Goal: Task Accomplishment & Management: Complete application form

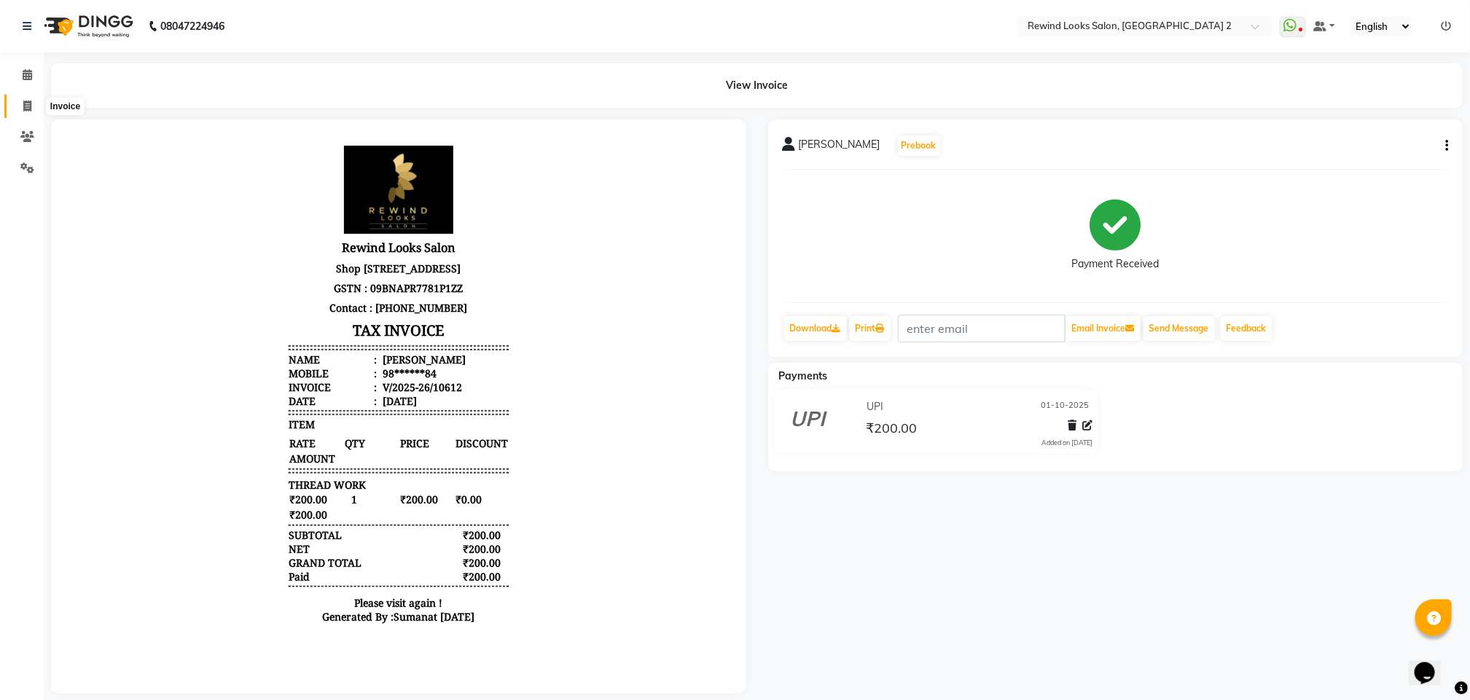
click at [18, 110] on span at bounding box center [28, 106] width 26 height 17
select select "service"
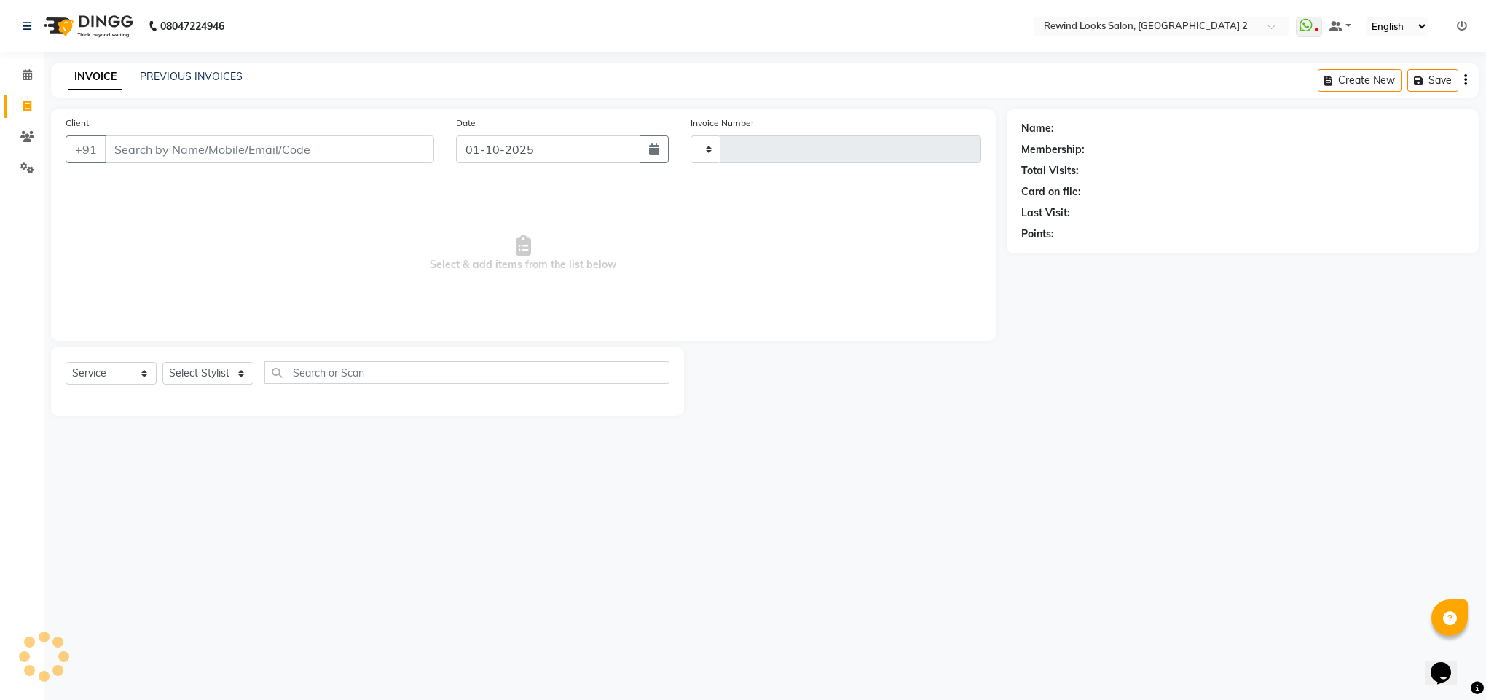
type input "10614"
select select "4640"
type input "[PERSON_NAME]"
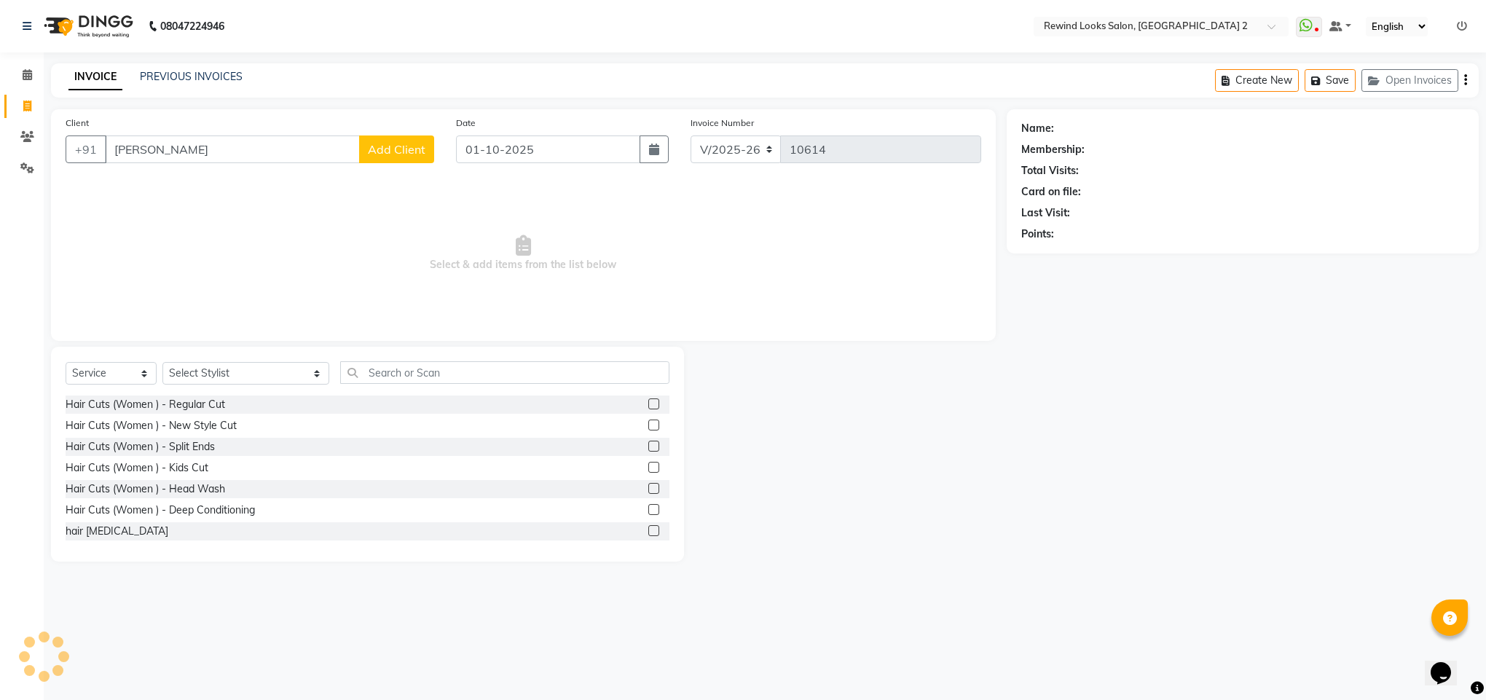
select select "27076"
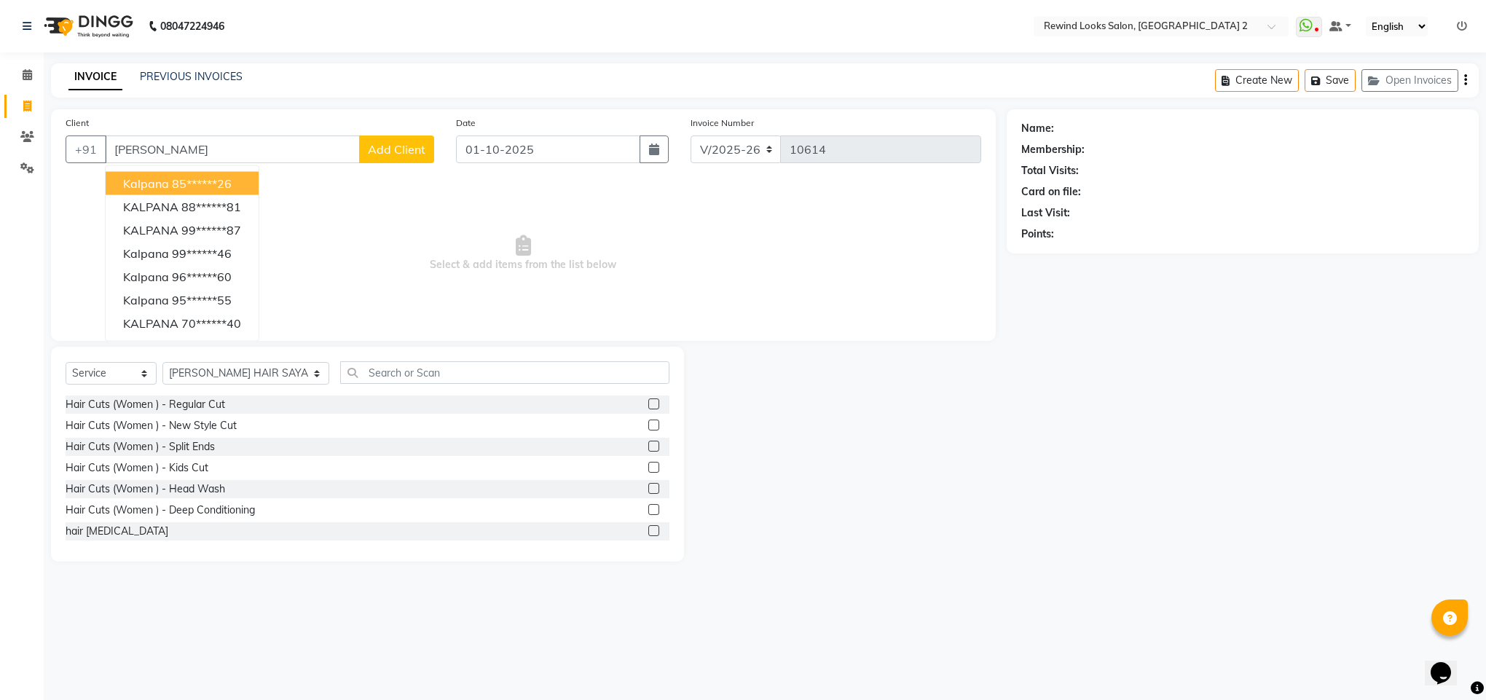
click at [160, 188] on span "kalpana" at bounding box center [146, 183] width 46 height 15
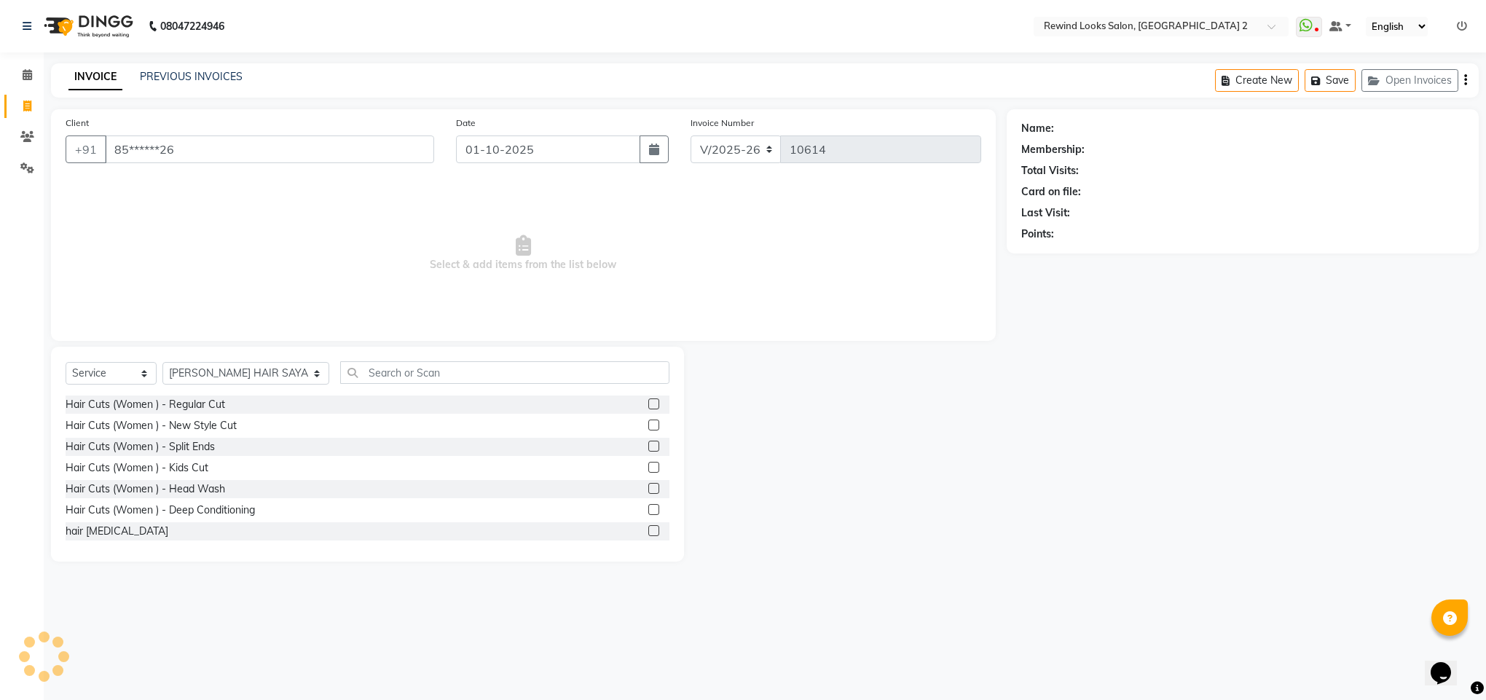
type input "85******26"
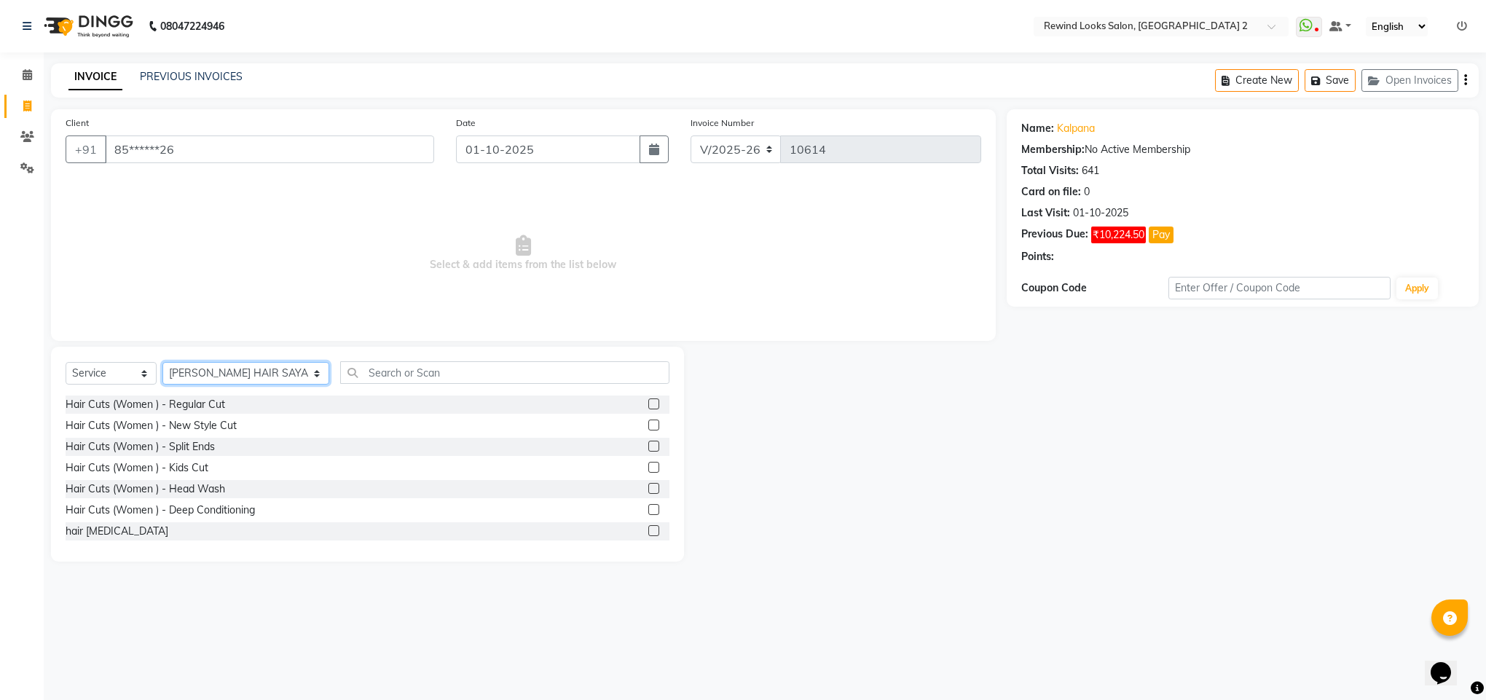
click at [228, 368] on select "Select Stylist [PERSON_NAME] aayat ADMIN Alfad hair Casa Ali Hair [PERSON_NAME]…" at bounding box center [245, 373] width 167 height 23
select select "46913"
click at [355, 377] on input "text" at bounding box center [504, 372] width 329 height 23
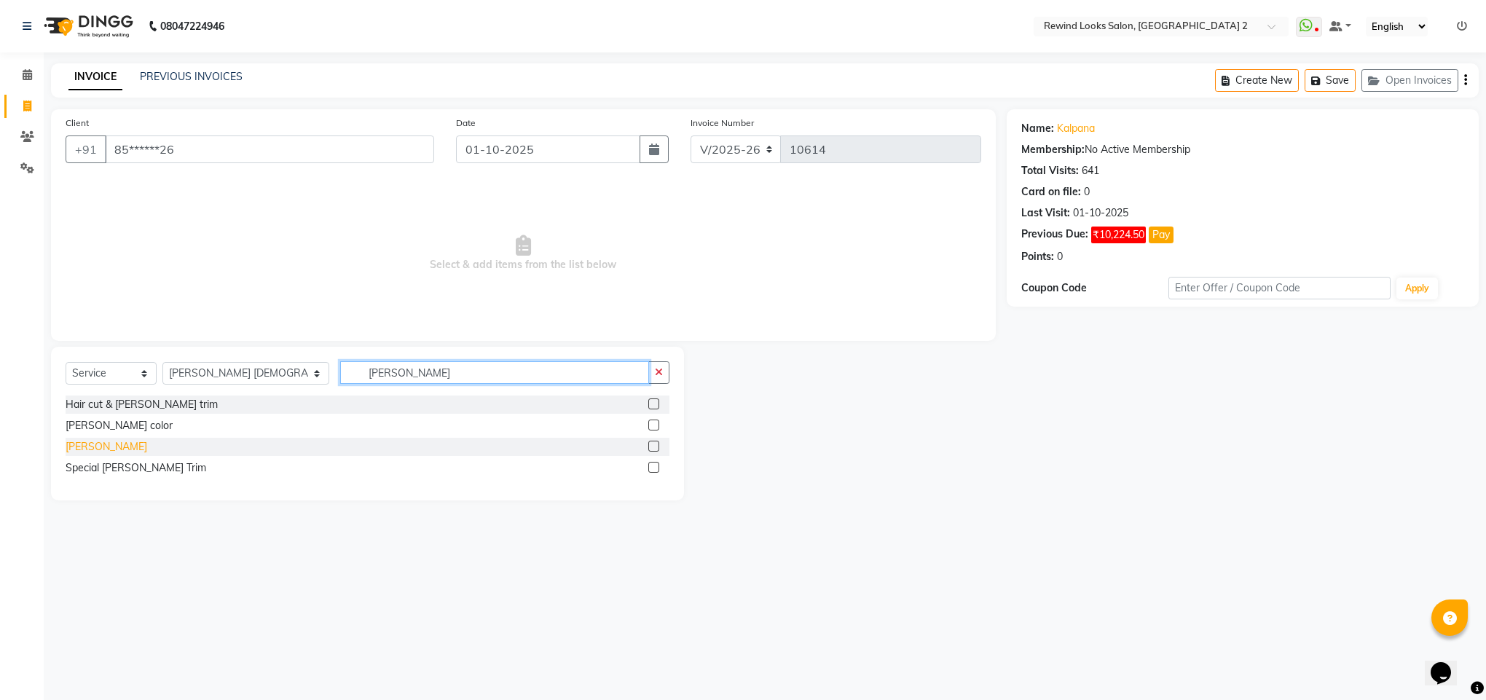
type input "[PERSON_NAME]"
click at [90, 452] on div "[PERSON_NAME]" at bounding box center [107, 446] width 82 height 15
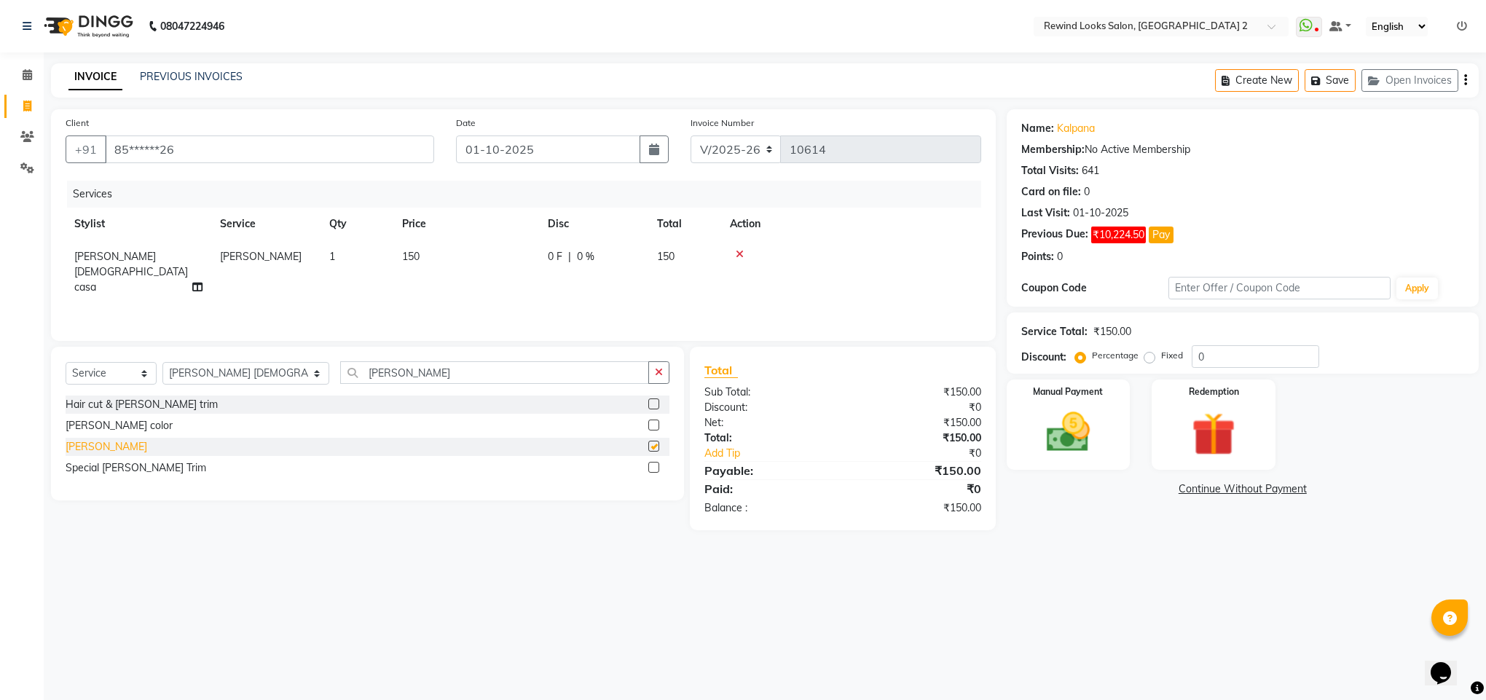
checkbox input "false"
click at [1067, 420] on img at bounding box center [1069, 433] width 74 height 52
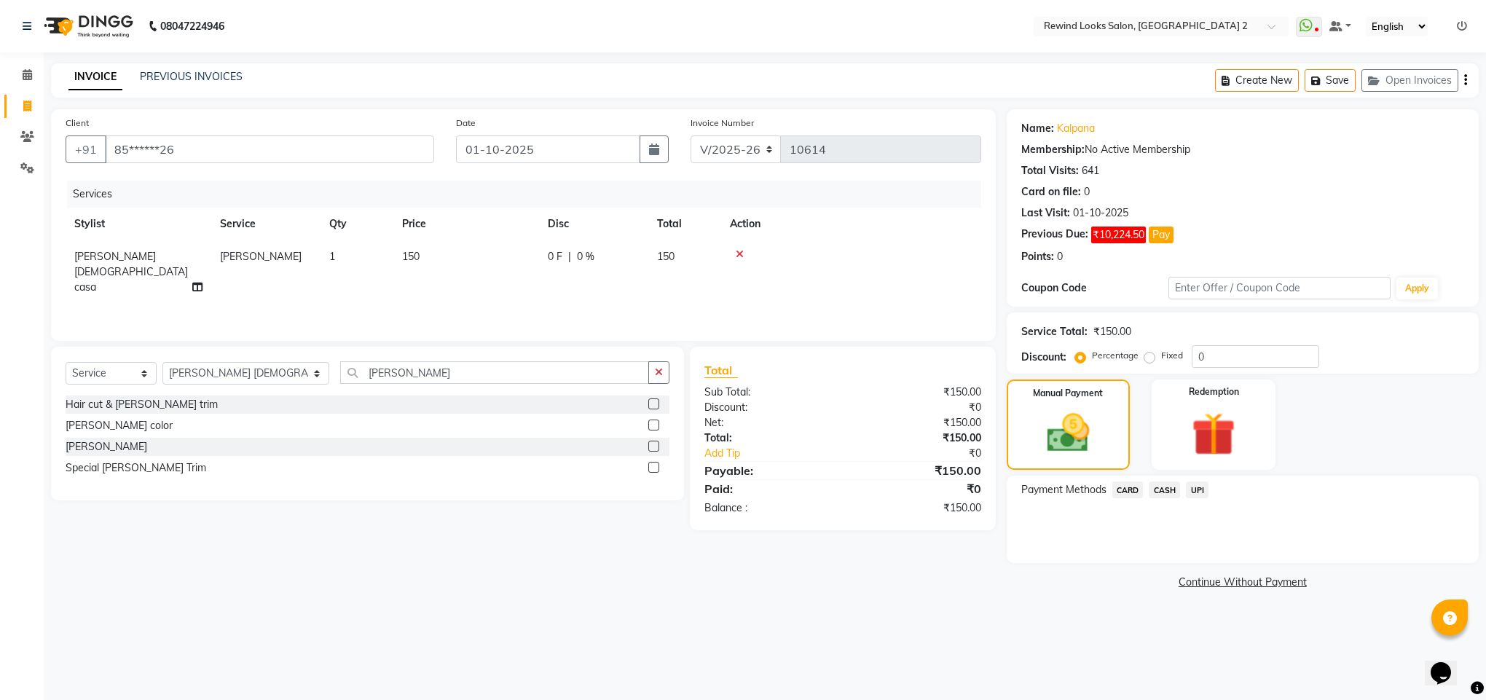
click at [1193, 490] on span "UPI" at bounding box center [1197, 490] width 23 height 17
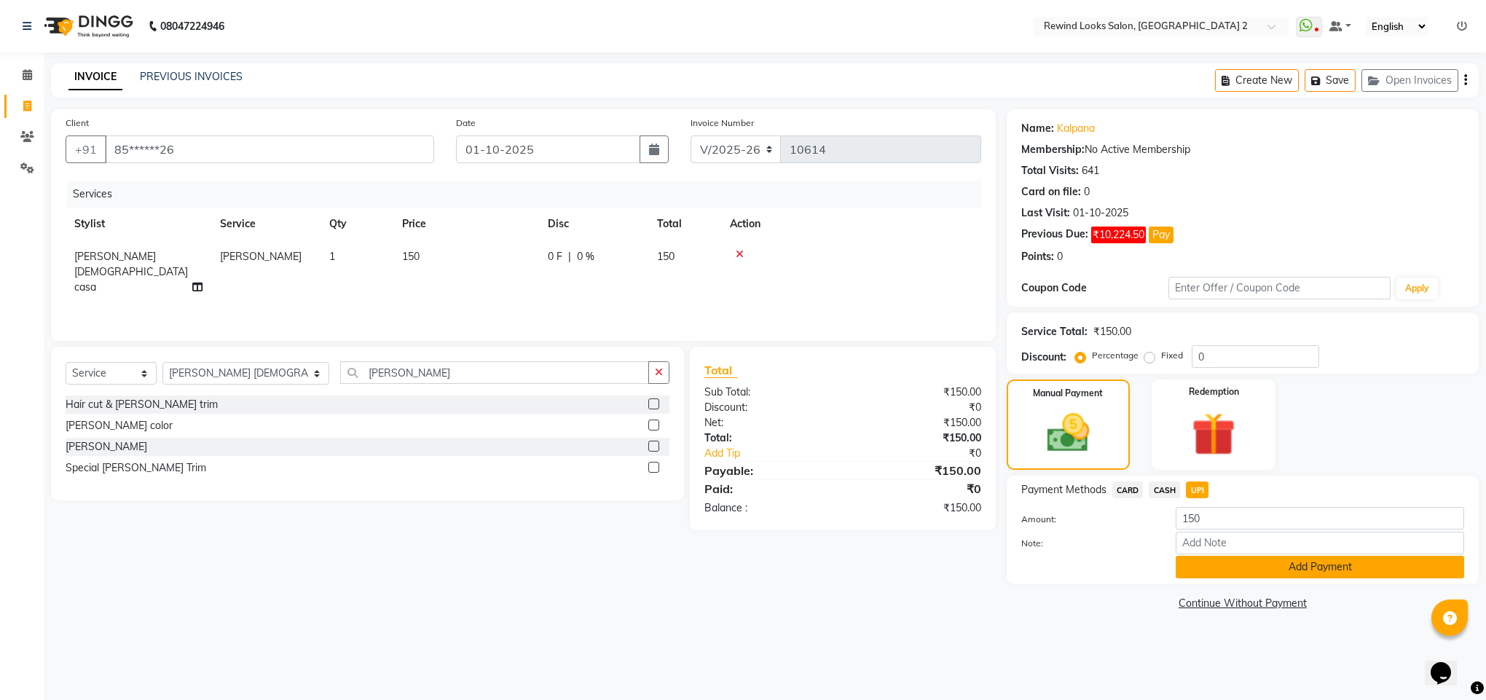
click at [1196, 571] on button "Add Payment" at bounding box center [1320, 567] width 289 height 23
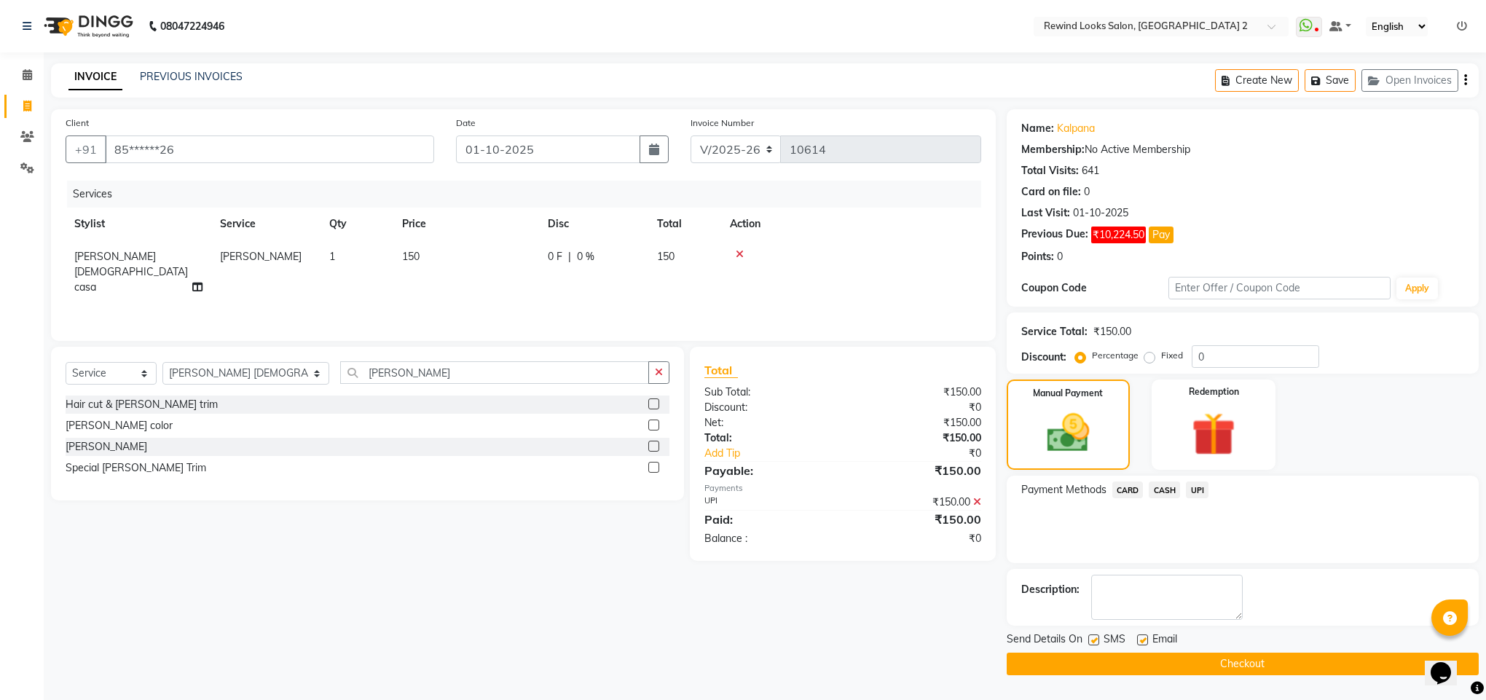
click at [1201, 674] on button "Checkout" at bounding box center [1243, 664] width 472 height 23
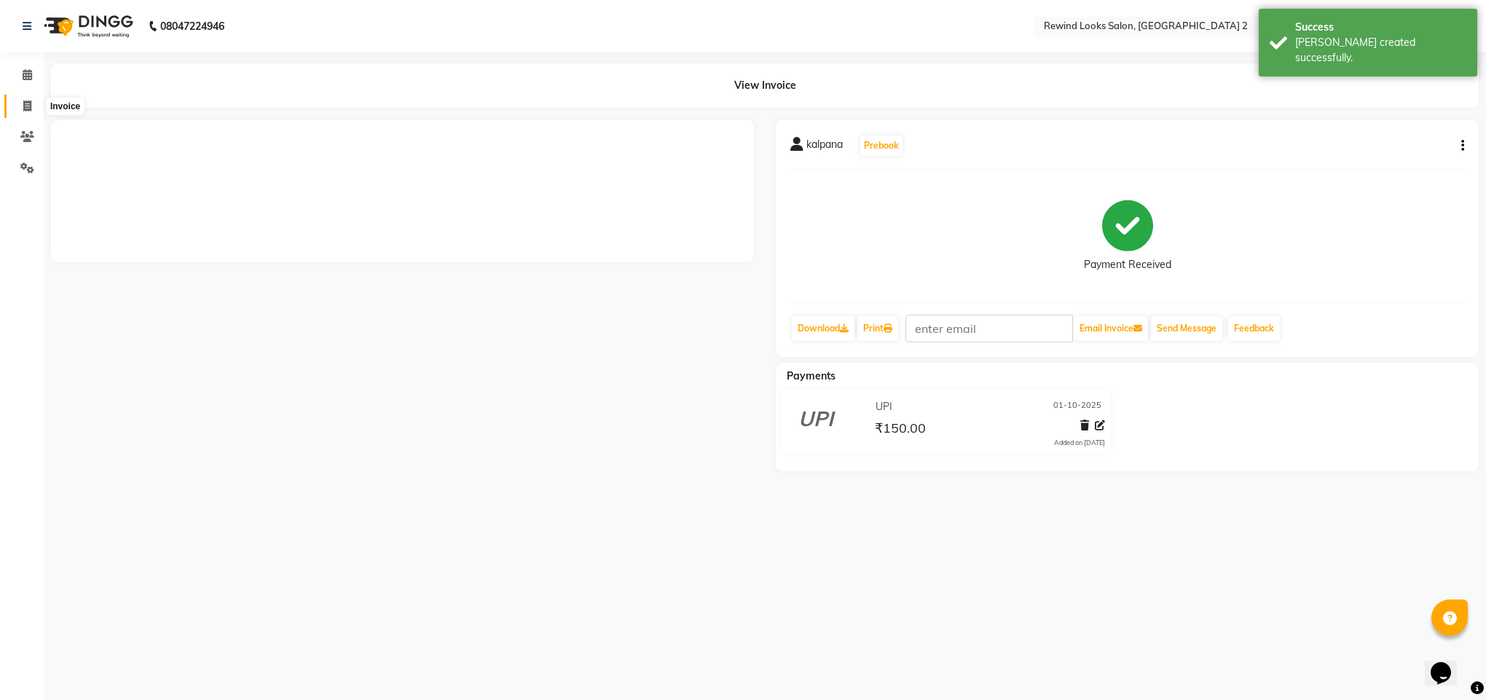
click at [27, 105] on icon at bounding box center [27, 106] width 8 height 11
select select "service"
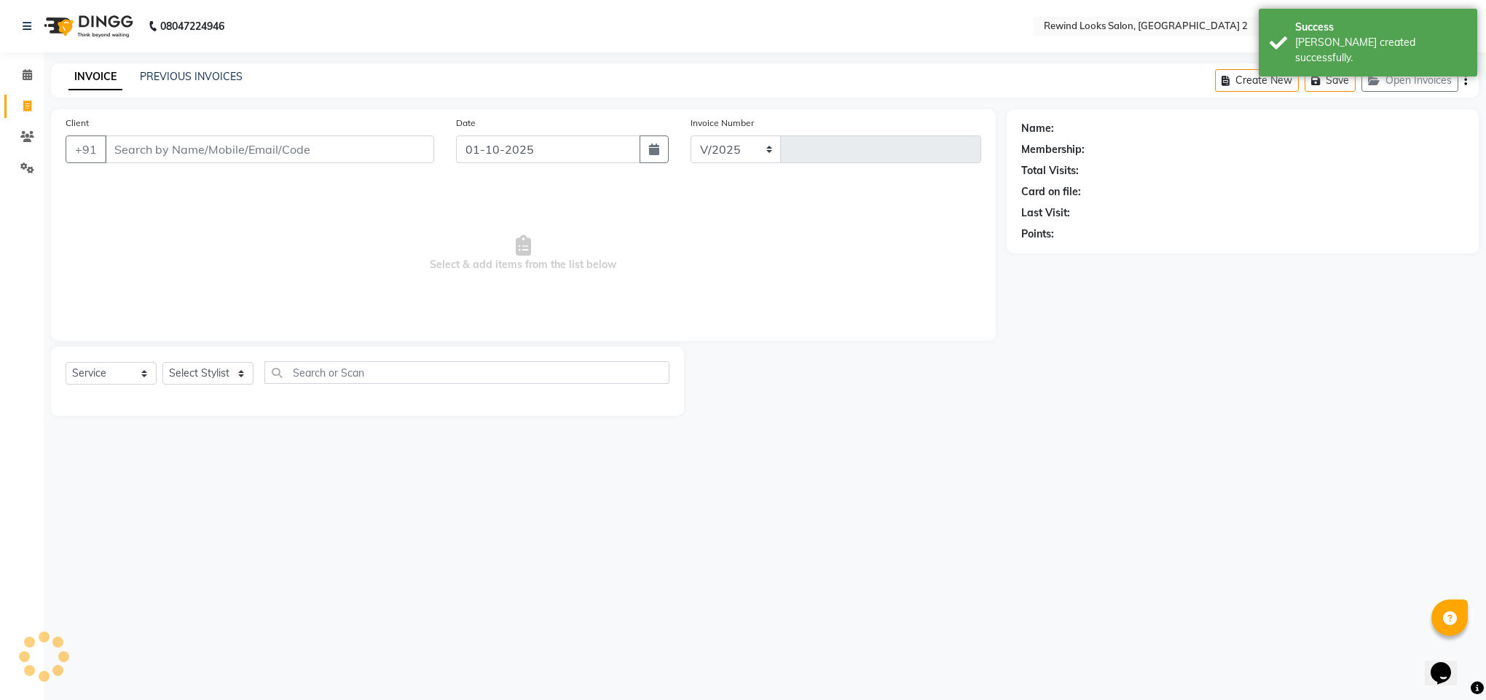
select select "4640"
type input "10615"
select select "27076"
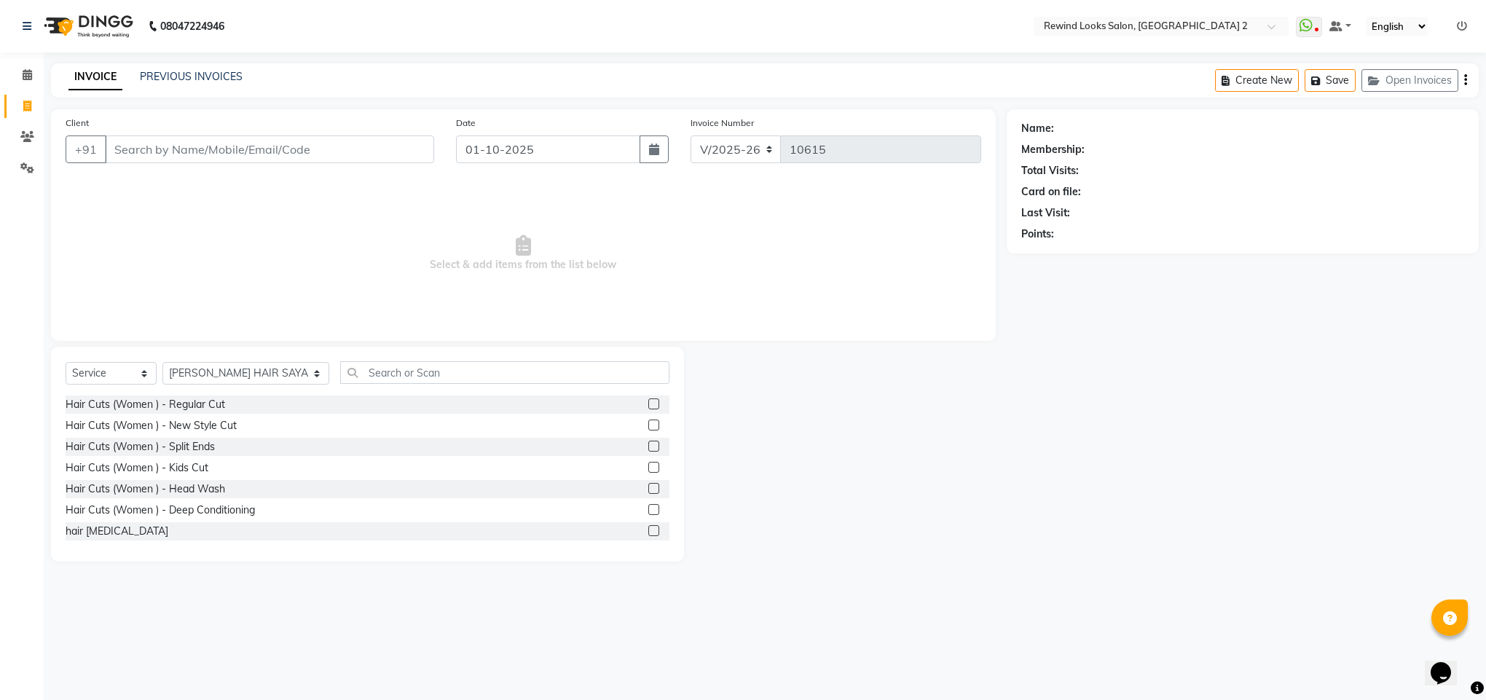
click at [179, 140] on input "Client" at bounding box center [269, 150] width 329 height 28
type input "9"
click at [144, 69] on div "PREVIOUS INVOICES" at bounding box center [191, 76] width 103 height 15
click at [160, 69] on div "PREVIOUS INVOICES" at bounding box center [191, 76] width 103 height 15
click at [164, 77] on link "PREVIOUS INVOICES" at bounding box center [191, 76] width 103 height 13
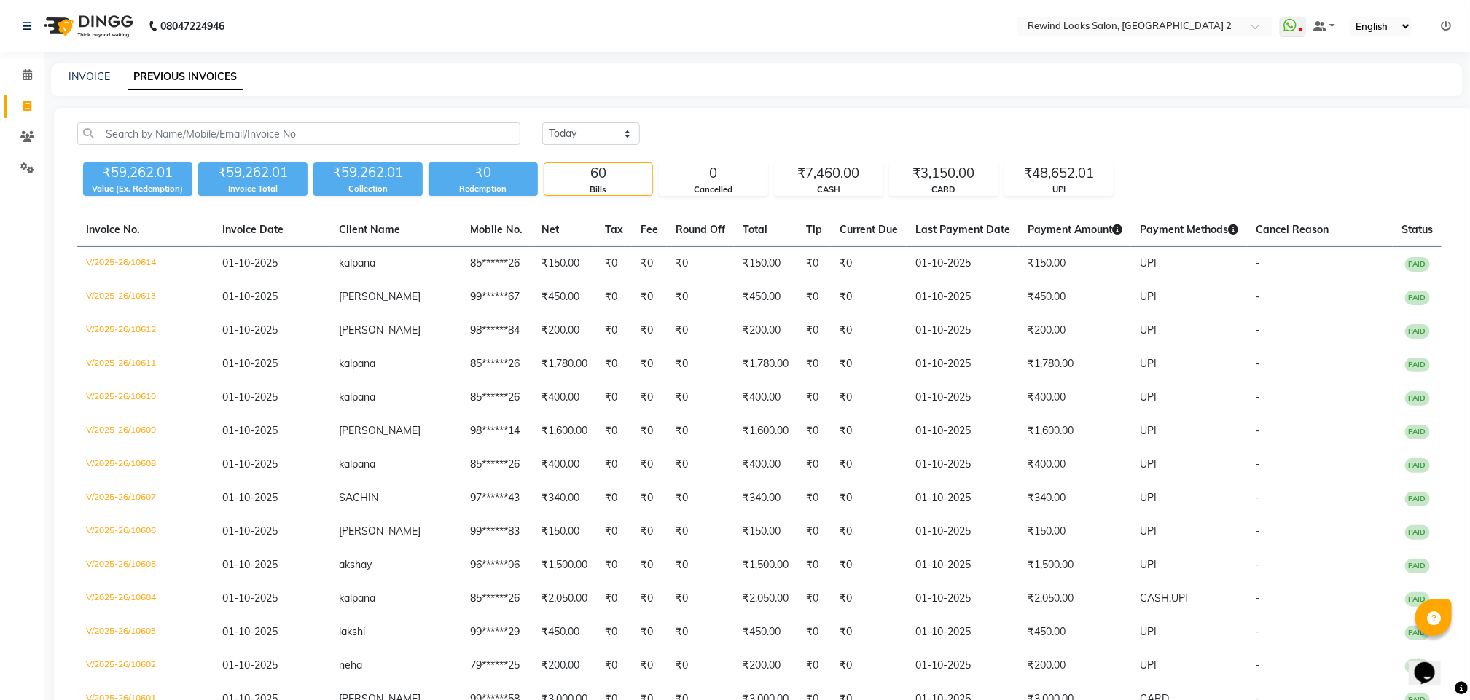
click at [74, 68] on div "INVOICE PREVIOUS INVOICES" at bounding box center [756, 79] width 1411 height 33
click at [79, 77] on link "INVOICE" at bounding box center [89, 76] width 42 height 13
select select "service"
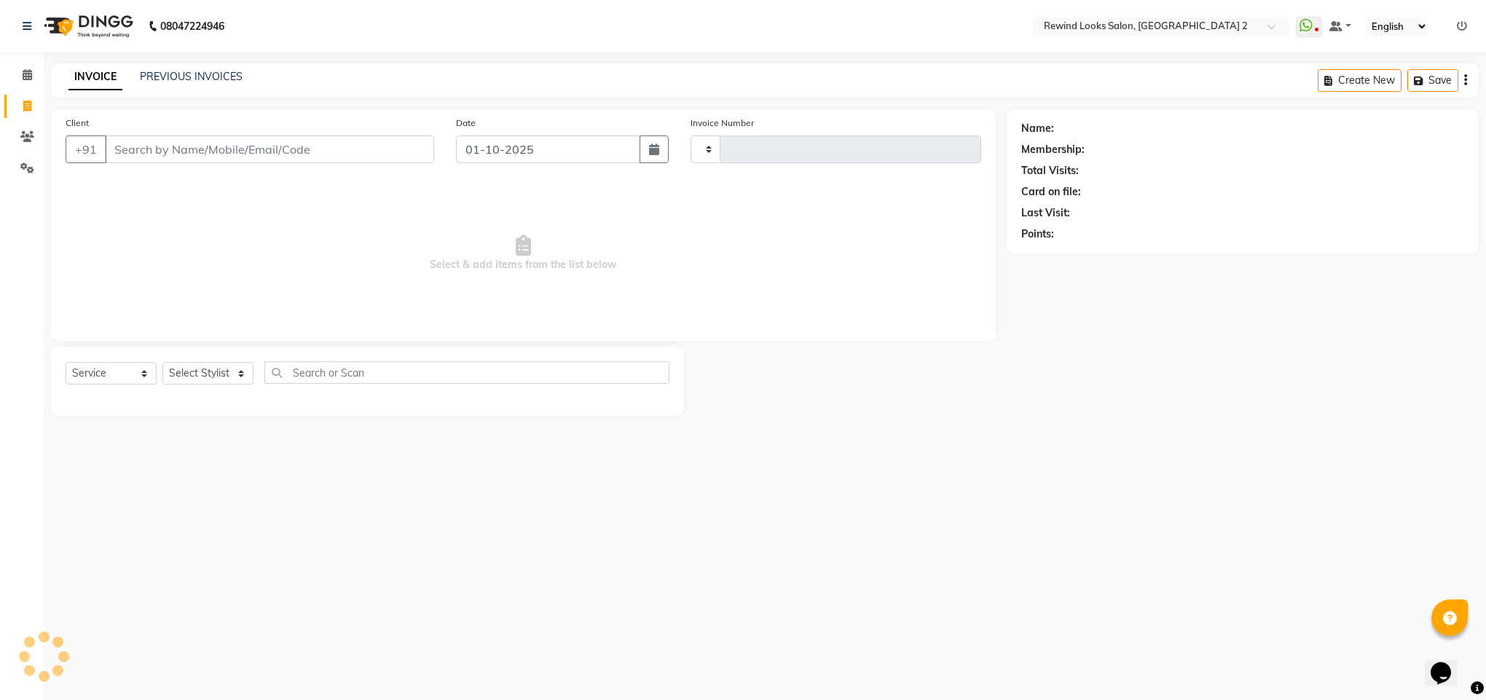
type input "10615"
select select "4640"
select select "27076"
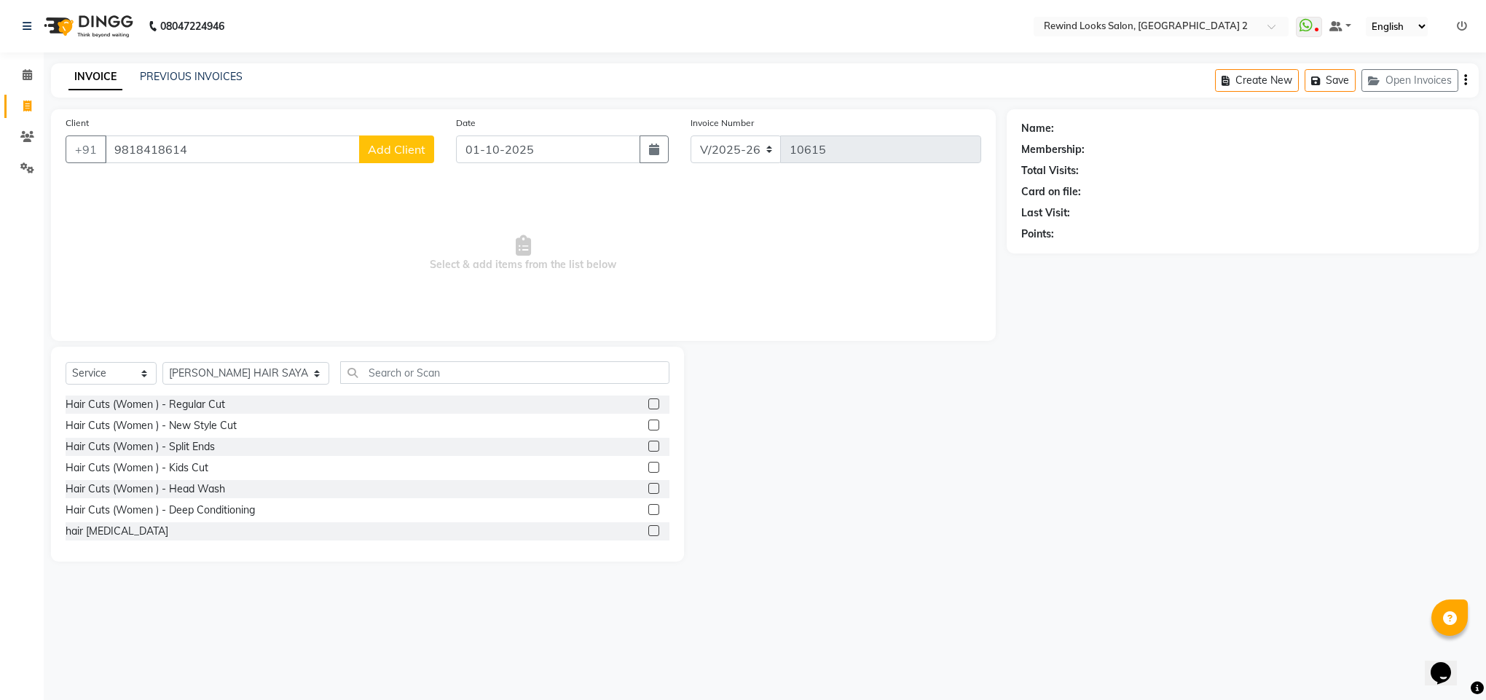
type input "9818418614"
click at [411, 155] on span "Add Client" at bounding box center [397, 149] width 58 height 15
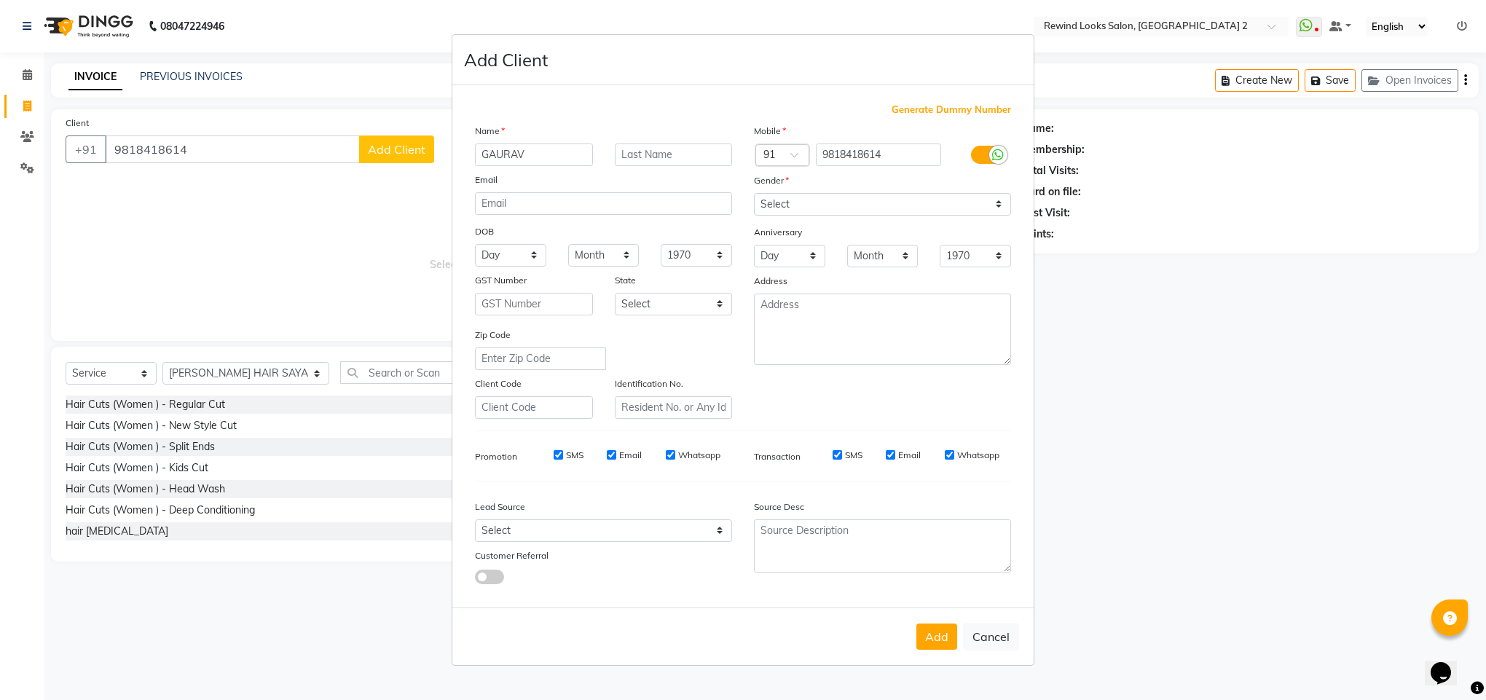
type input "GAURAV"
click at [944, 208] on select "Select [DEMOGRAPHIC_DATA] [DEMOGRAPHIC_DATA] Other Prefer Not To Say" at bounding box center [882, 204] width 257 height 23
select select "[DEMOGRAPHIC_DATA]"
click at [754, 194] on select "Select [DEMOGRAPHIC_DATA] [DEMOGRAPHIC_DATA] Other Prefer Not To Say" at bounding box center [882, 204] width 257 height 23
click at [923, 628] on button "Add" at bounding box center [937, 637] width 41 height 26
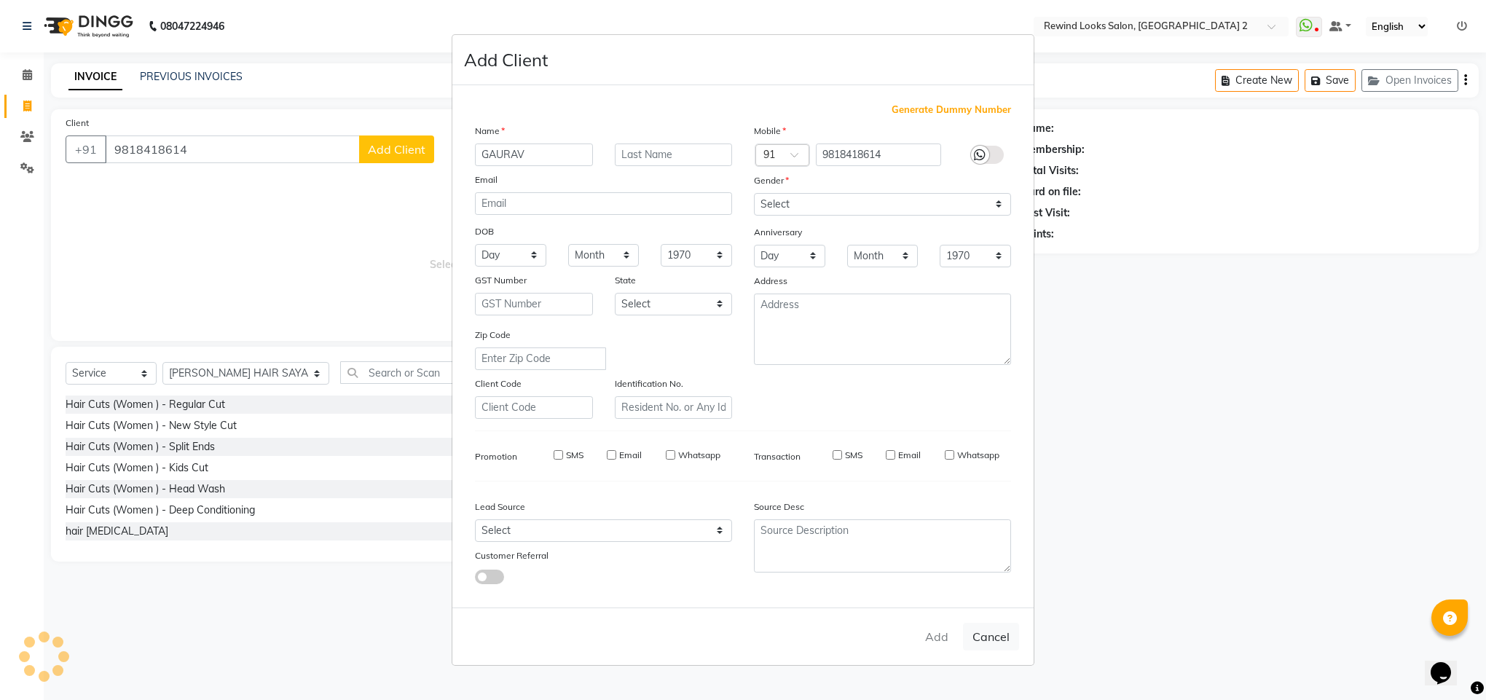
type input "98******14"
select select
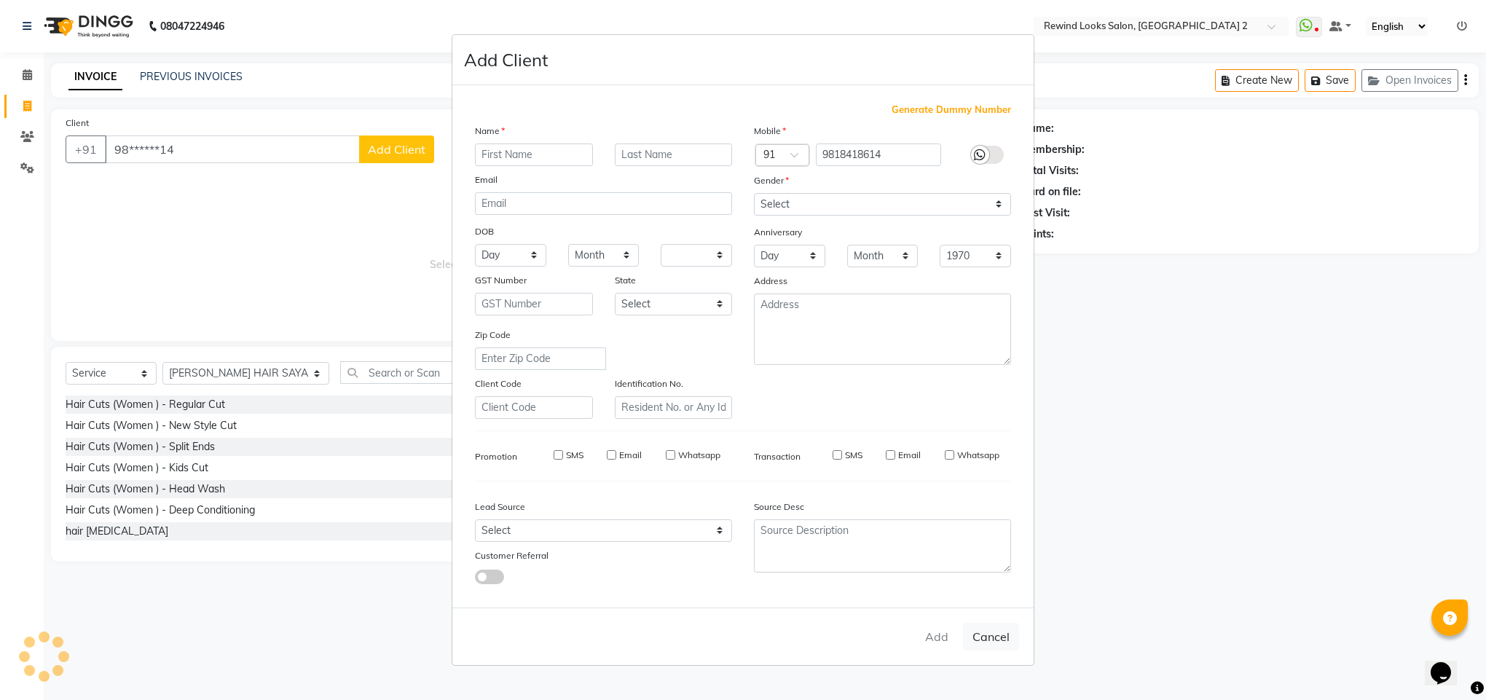
select select
checkbox input "false"
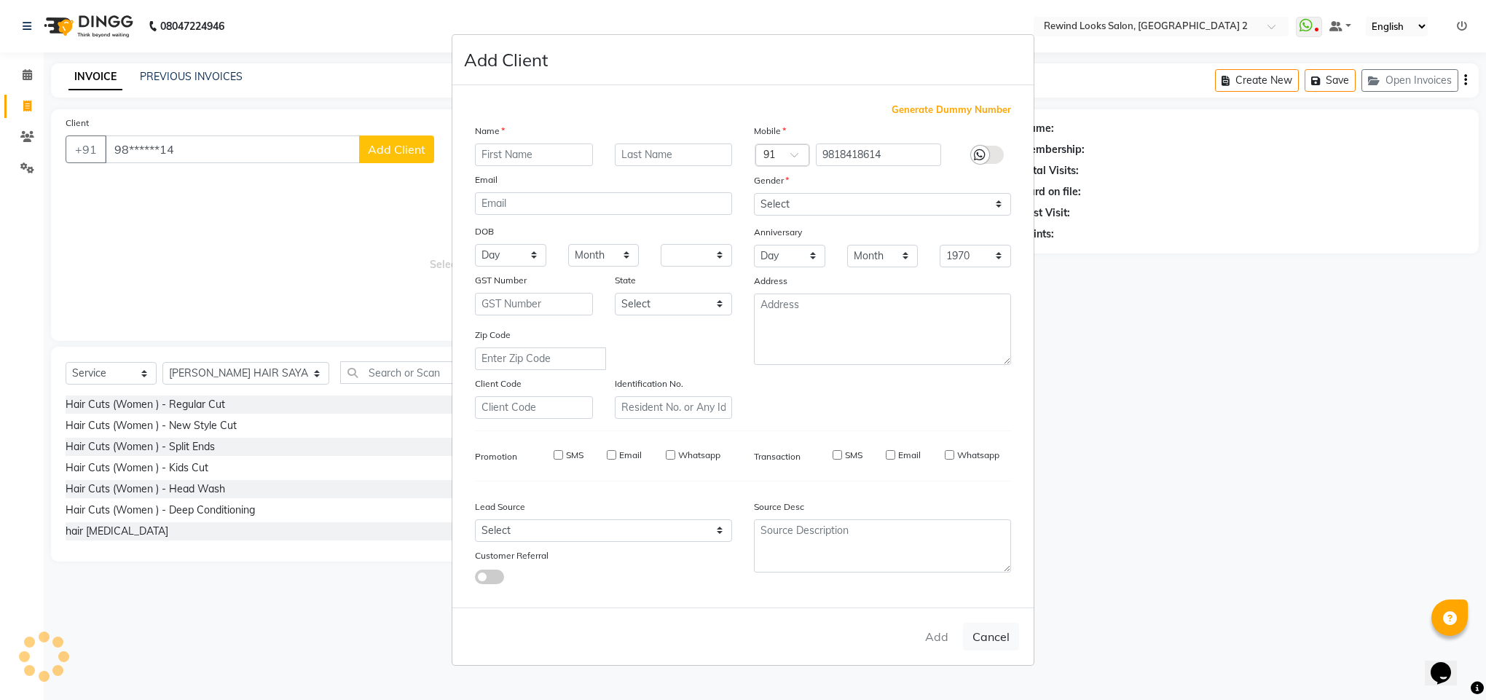
checkbox input "false"
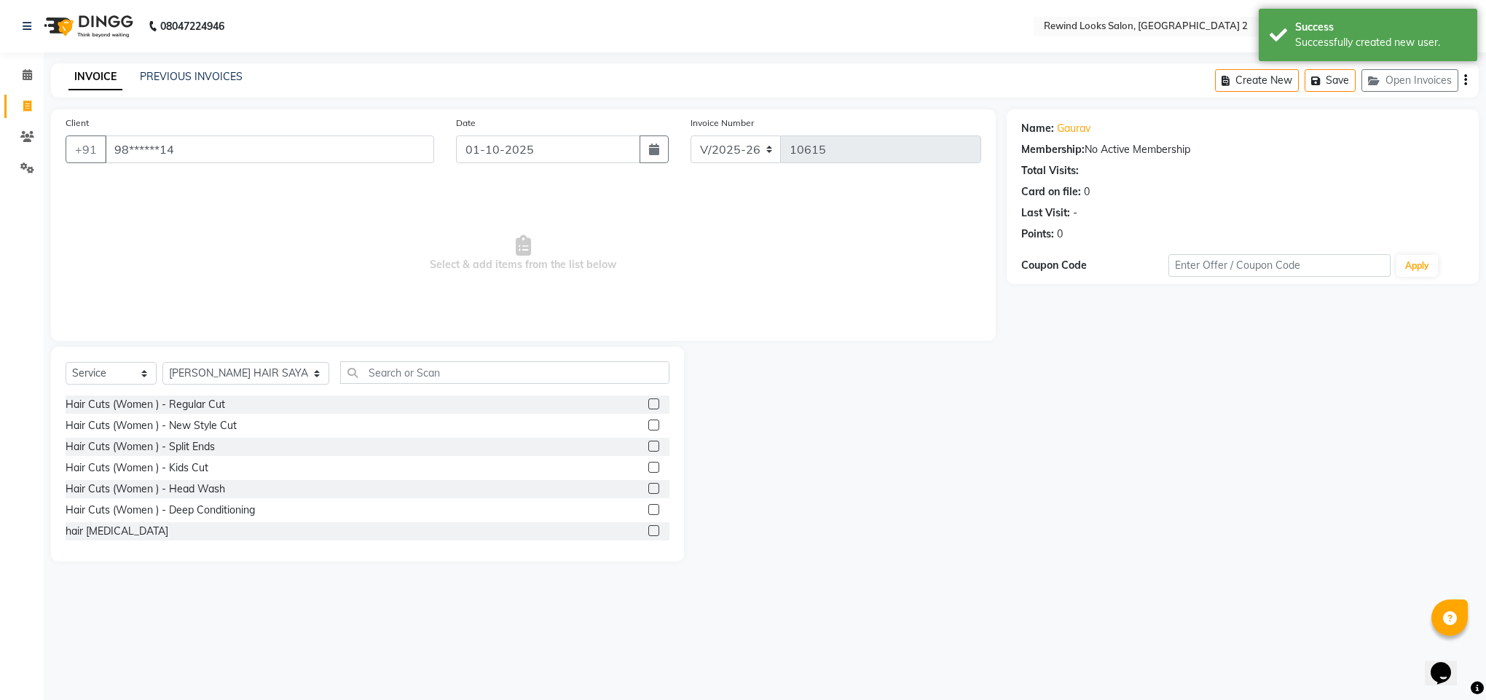
click at [205, 361] on div "Select Service Product Membership Package Voucher Prepaid Gift Card Select Styl…" at bounding box center [368, 378] width 604 height 34
click at [205, 370] on select "Select Stylist [PERSON_NAME] aayat ADMIN Alfad hair Casa Ali Hair [PERSON_NAME]…" at bounding box center [245, 373] width 167 height 23
select select "81648"
click at [370, 376] on input "text" at bounding box center [504, 372] width 329 height 23
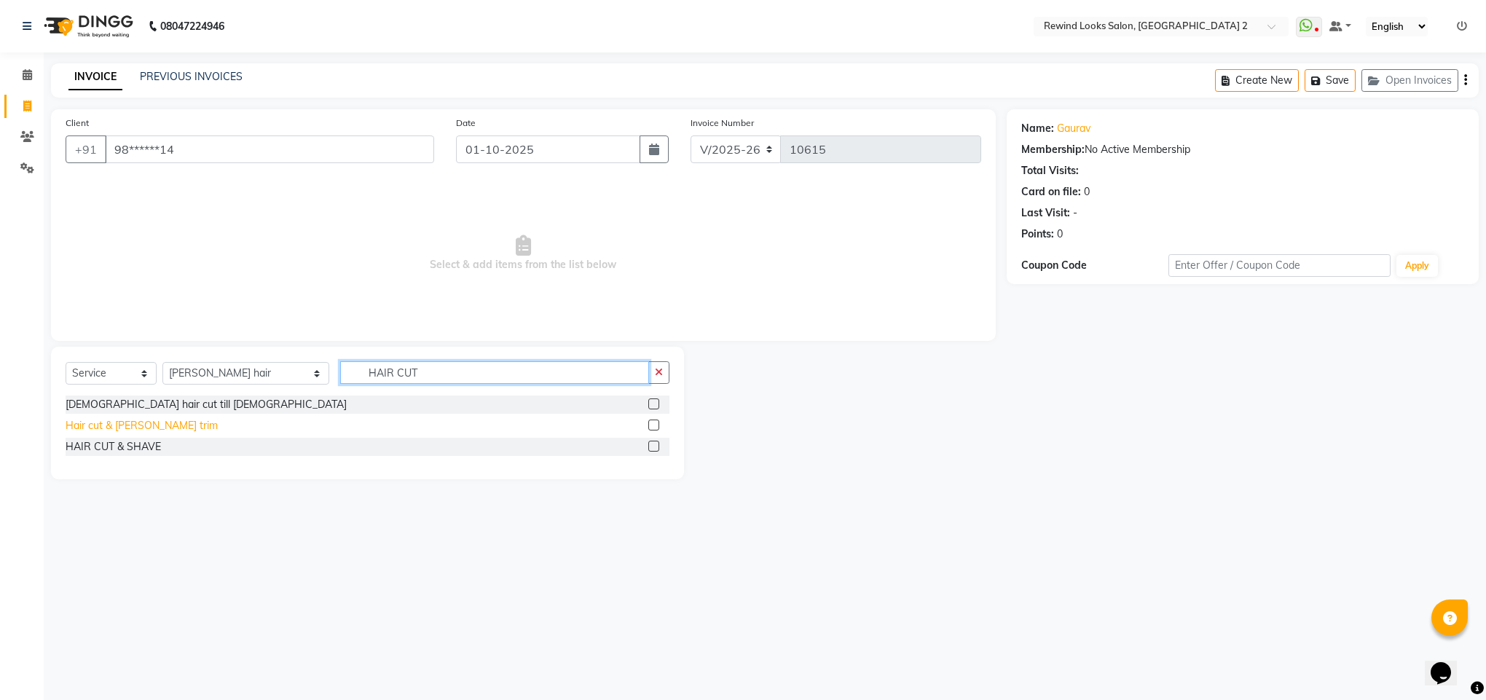
type input "HAIR CUT"
click at [143, 425] on div "Hair cut & [PERSON_NAME] trim" at bounding box center [142, 425] width 152 height 15
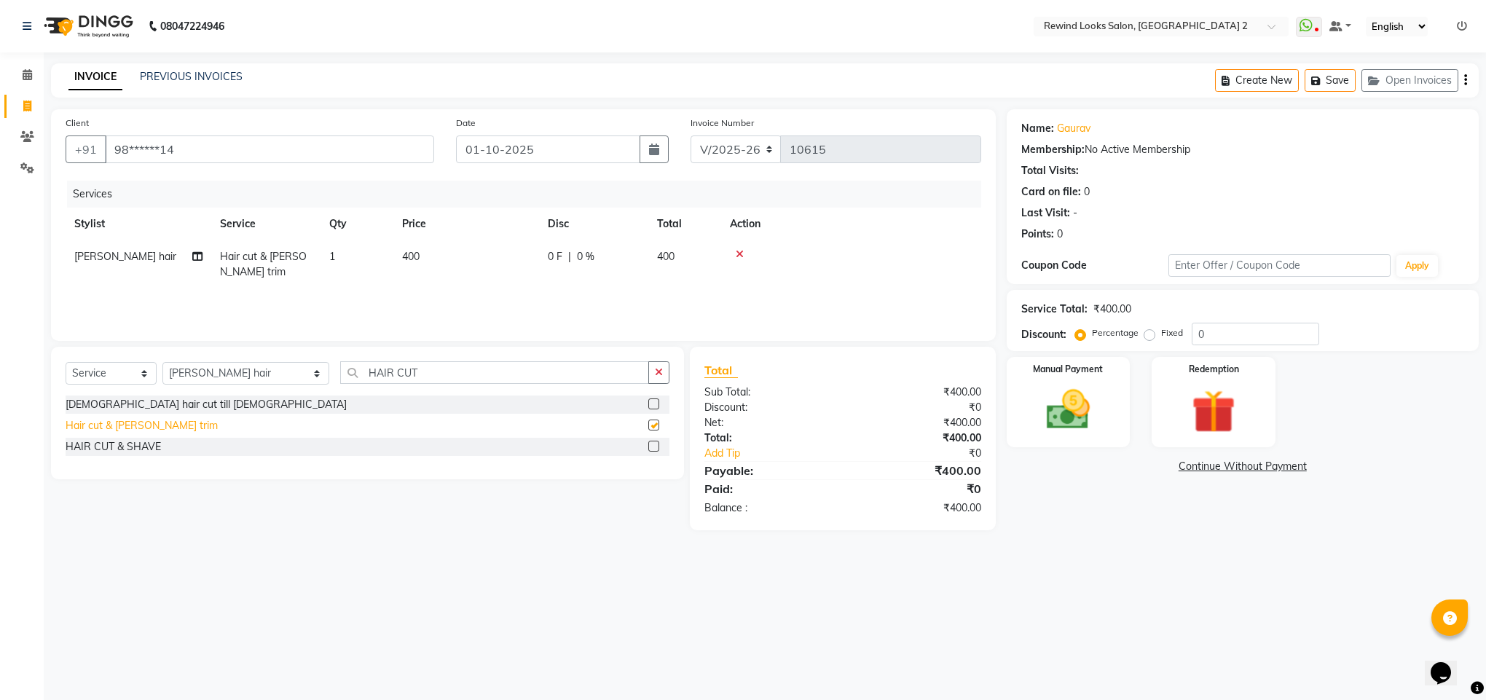
checkbox input "false"
click at [1074, 429] on img at bounding box center [1069, 410] width 74 height 52
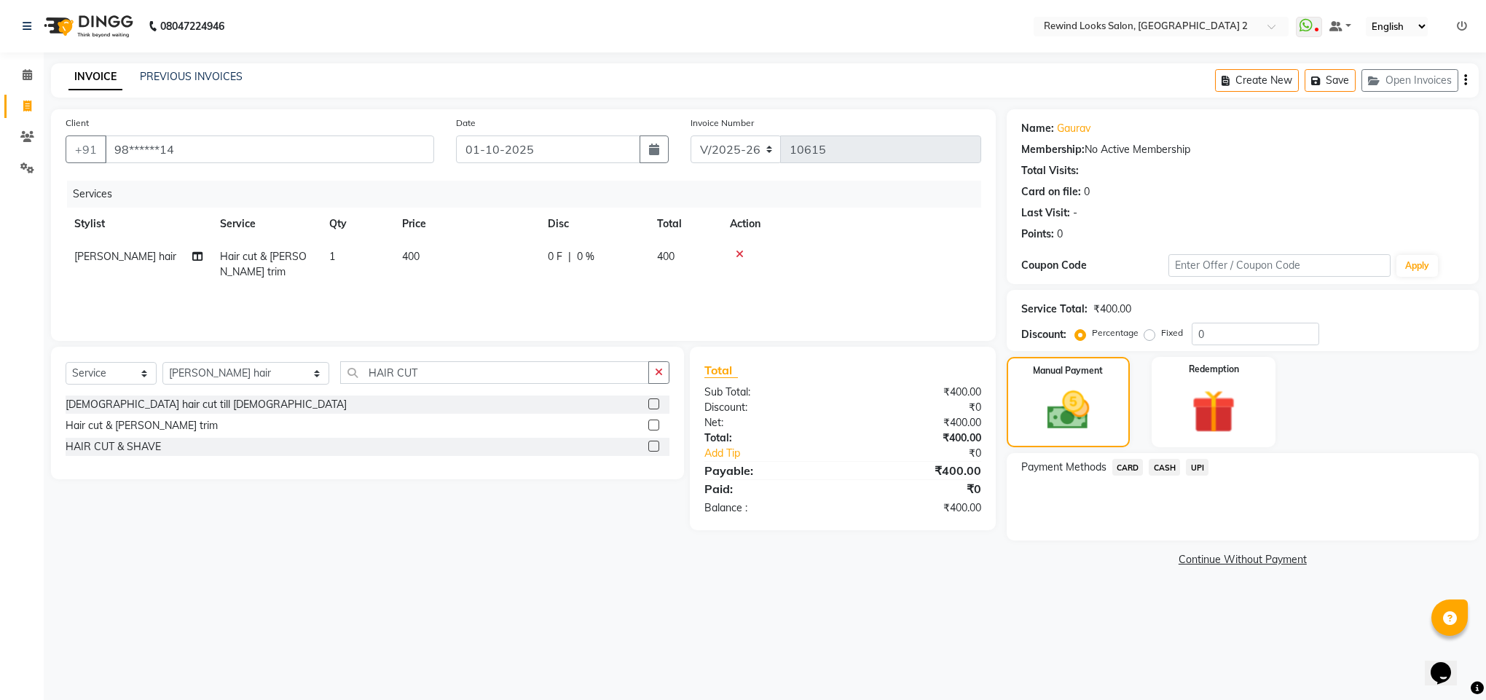
click at [1199, 472] on span "UPI" at bounding box center [1197, 467] width 23 height 17
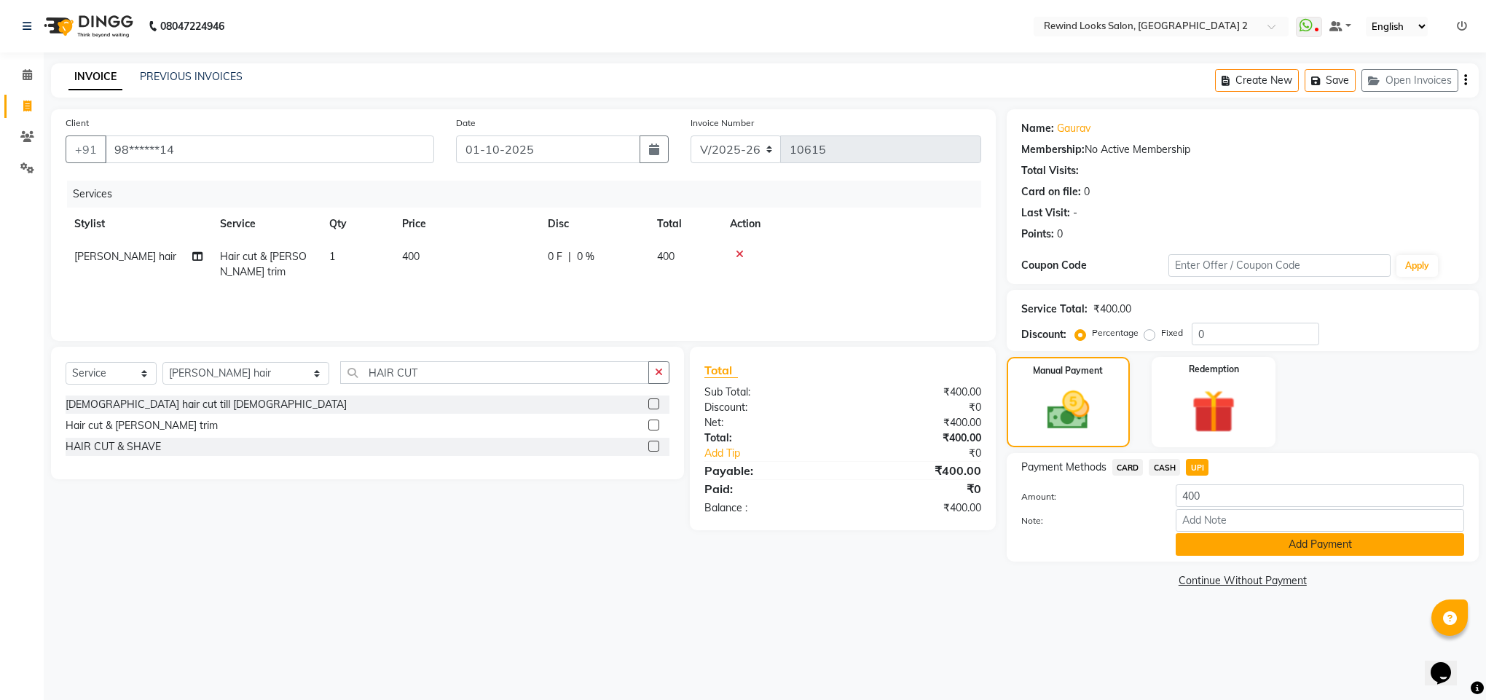
click at [1199, 542] on button "Add Payment" at bounding box center [1320, 544] width 289 height 23
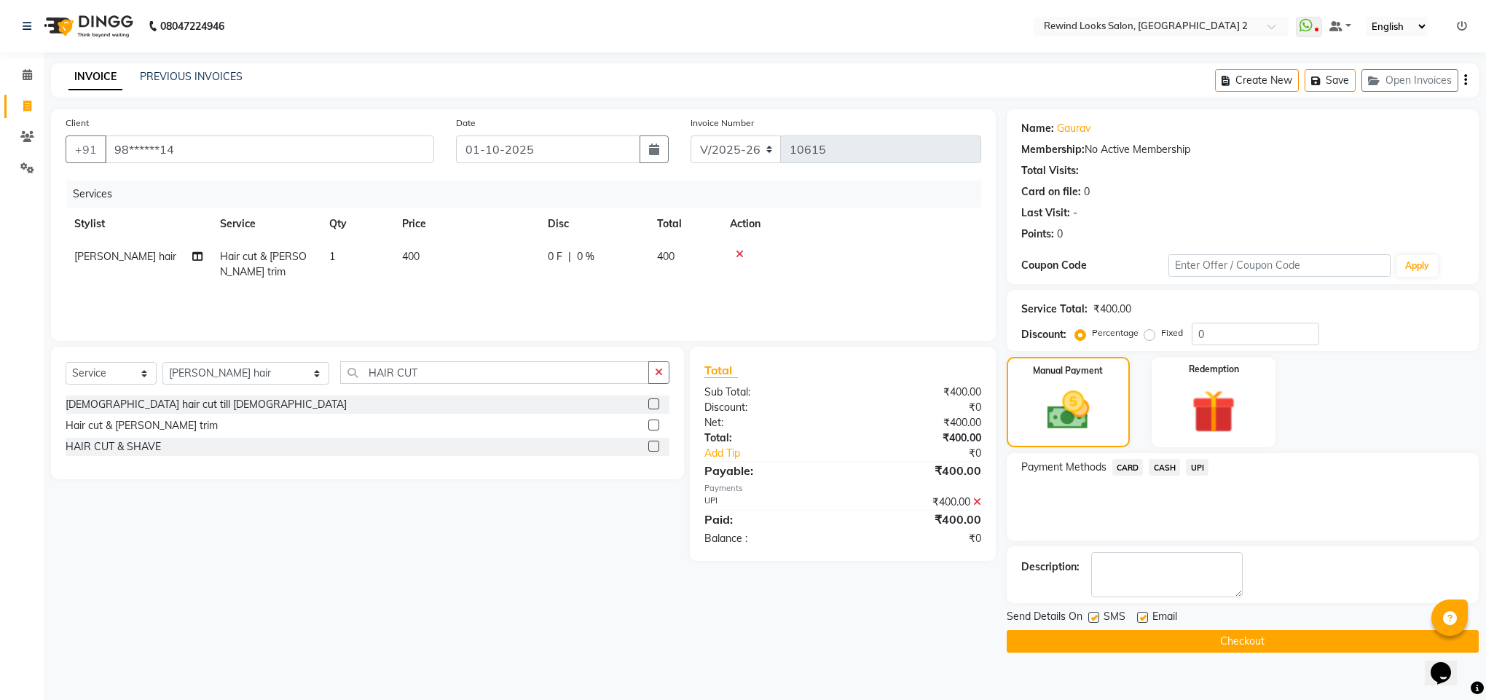
click at [1203, 643] on button "Checkout" at bounding box center [1243, 641] width 472 height 23
